Goal: Information Seeking & Learning: Check status

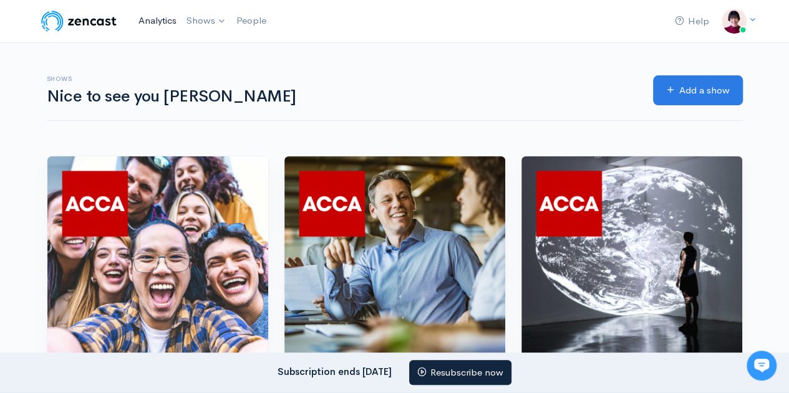
click at [158, 20] on link "Analytics" at bounding box center [157, 20] width 48 height 27
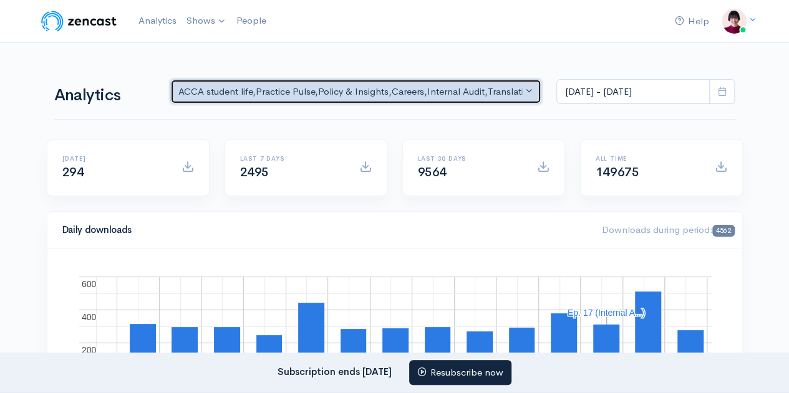
click at [523, 90] on button "ACCA student life , Practice Pulse , Policy & Insights , Careers , Internal Aud…" at bounding box center [356, 92] width 372 height 26
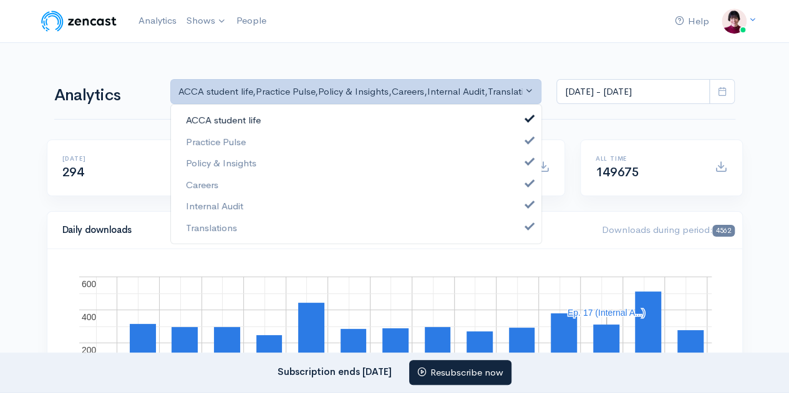
click at [530, 116] on span at bounding box center [529, 117] width 5 height 9
click at [528, 129] on link "ACCA student life" at bounding box center [356, 121] width 370 height 22
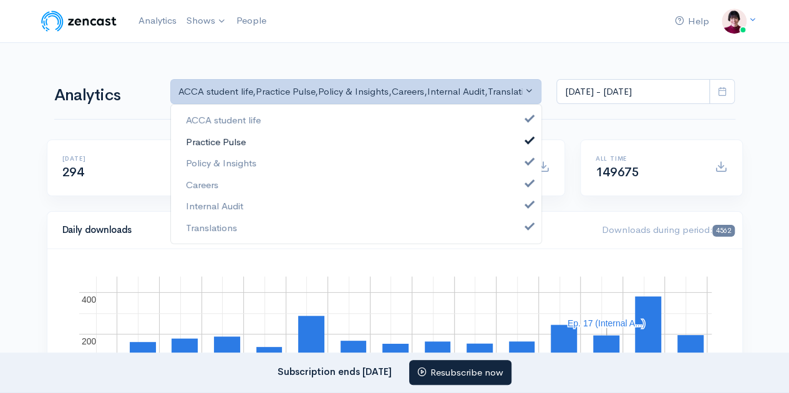
click at [527, 141] on span at bounding box center [529, 138] width 5 height 9
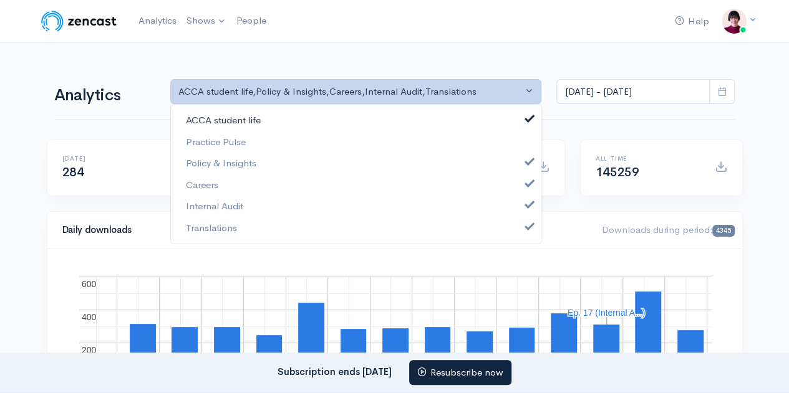
click at [525, 122] on link "ACCA student life" at bounding box center [356, 121] width 370 height 22
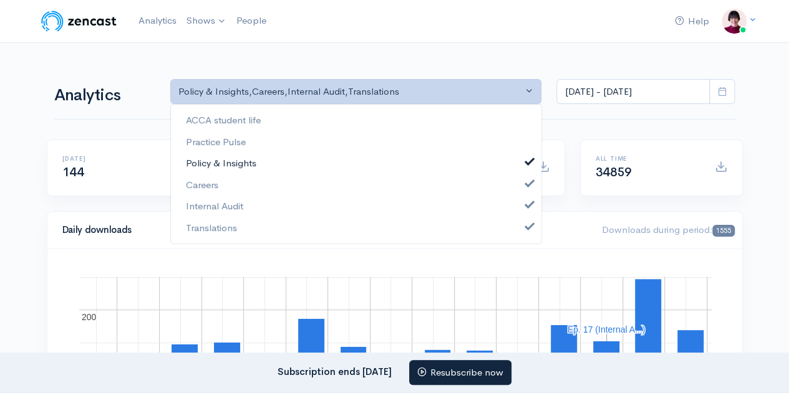
click at [529, 160] on span at bounding box center [529, 160] width 5 height 9
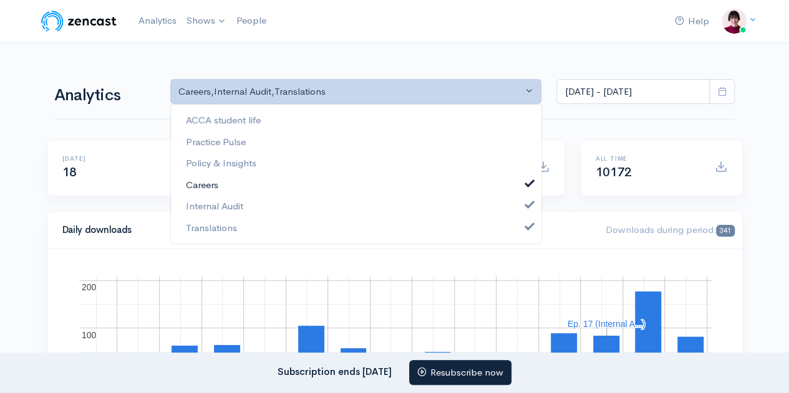
click at [527, 181] on span at bounding box center [529, 181] width 5 height 9
select select "14397"
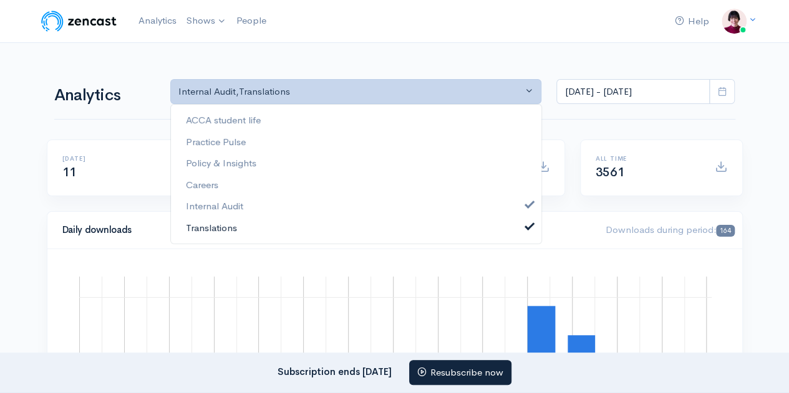
click at [528, 229] on span at bounding box center [529, 224] width 5 height 9
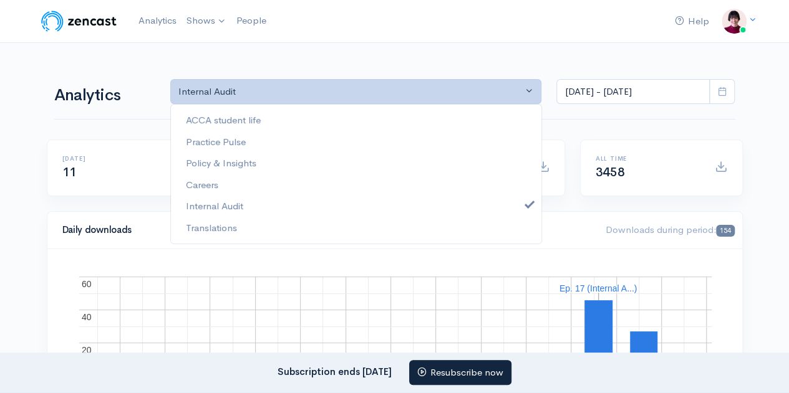
click at [721, 89] on icon at bounding box center [721, 91] width 9 height 9
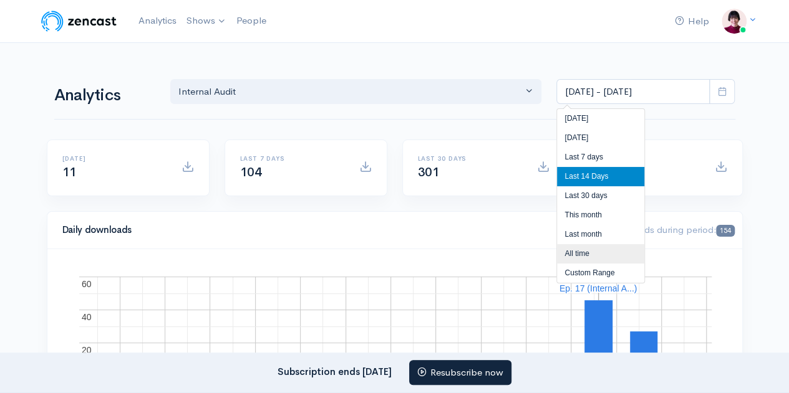
click at [581, 246] on li "All time" at bounding box center [600, 253] width 87 height 19
type input "[DATE] - [DATE]"
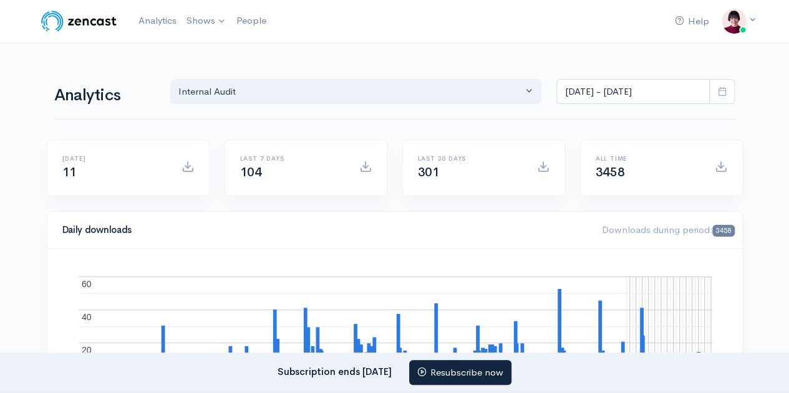
click at [581, 246] on div "Daily downloads Downloads during period: 3458" at bounding box center [394, 230] width 695 height 37
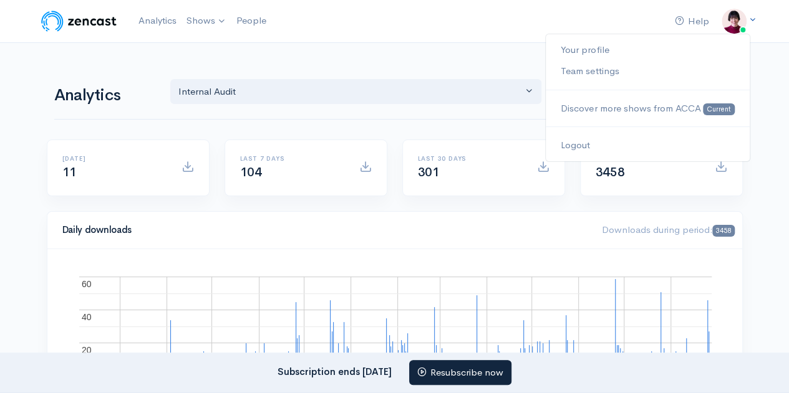
click at [735, 23] on img at bounding box center [733, 21] width 25 height 25
click at [577, 145] on link "Logout" at bounding box center [647, 146] width 203 height 22
